Goal: Transaction & Acquisition: Download file/media

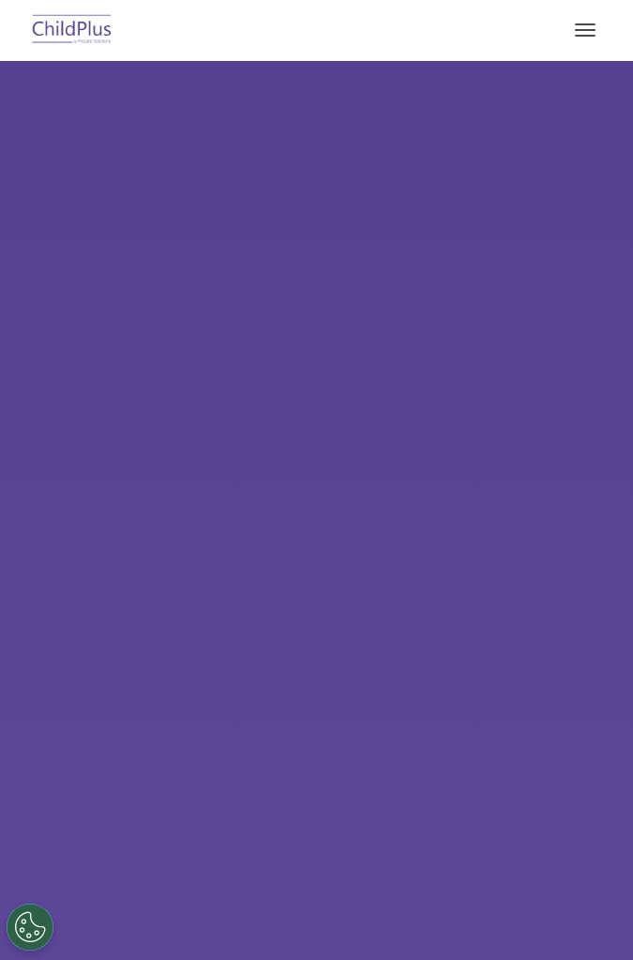
select select "MEDIUM"
type input ""
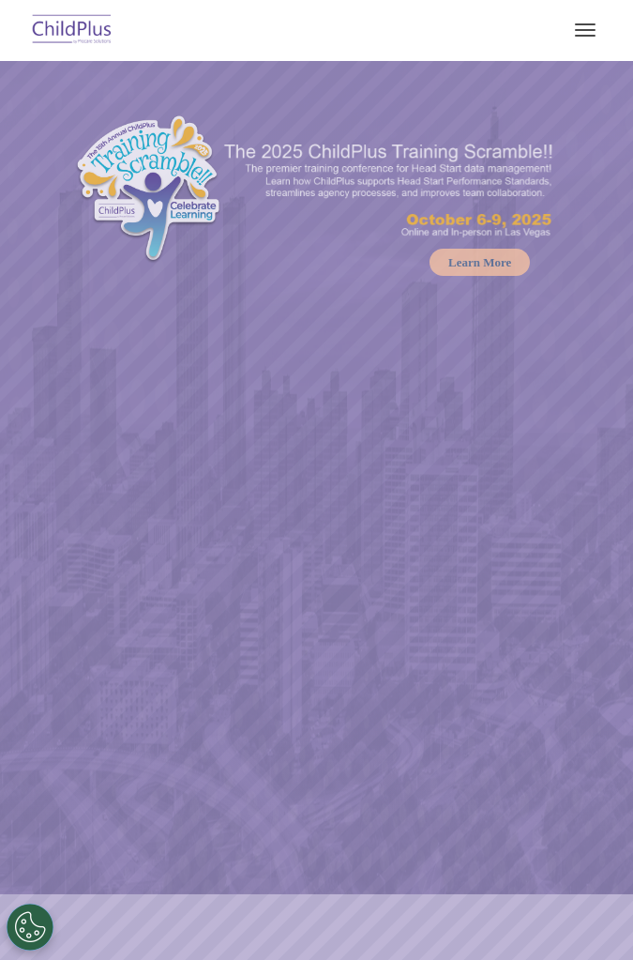
select select "MEDIUM"
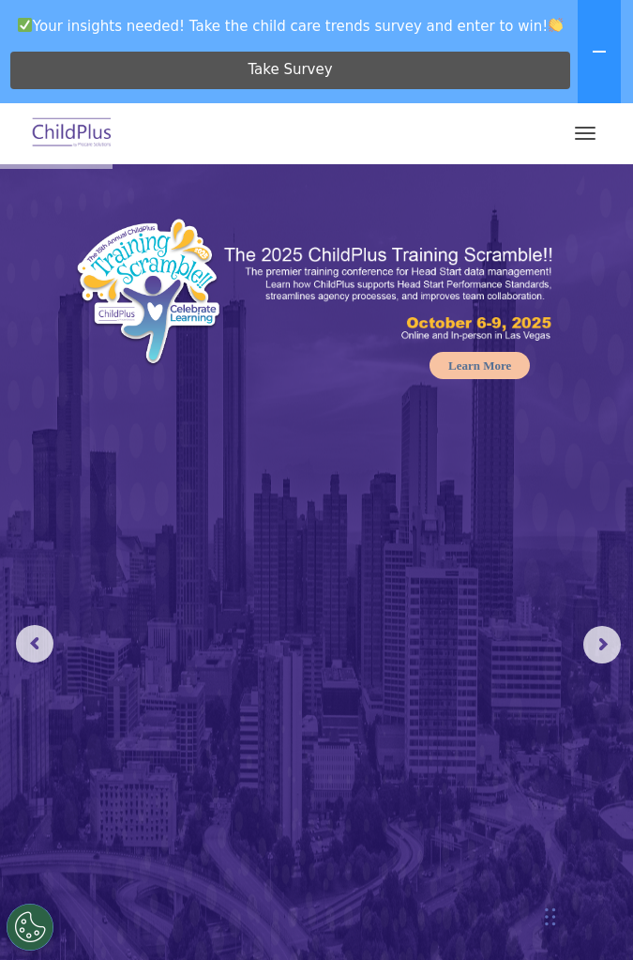
click at [570, 137] on button "button" at bounding box center [585, 133] width 39 height 30
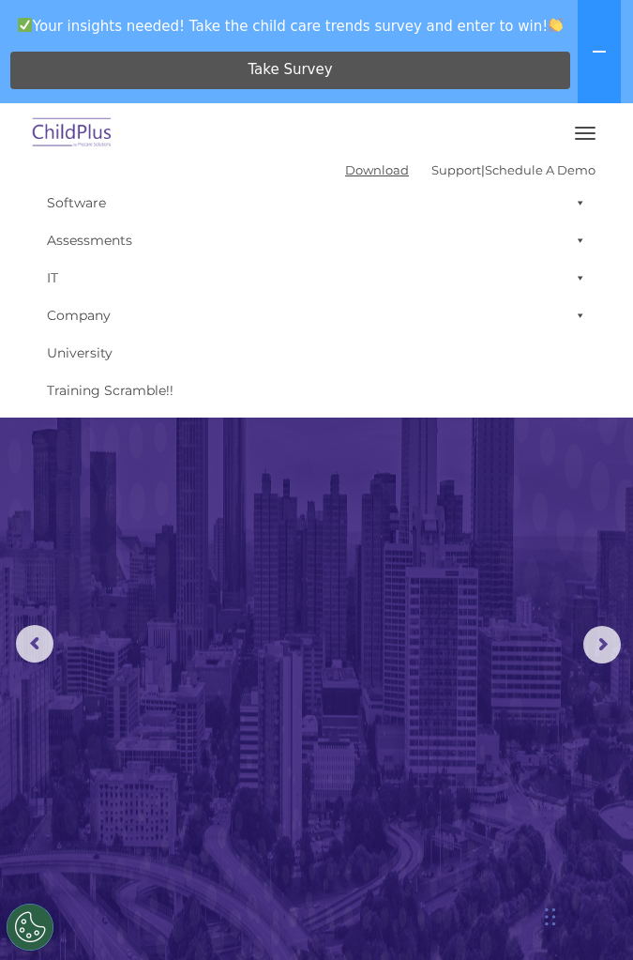
click at [358, 174] on link "Download" at bounding box center [377, 169] width 64 height 15
